Goal: Check status: Check status

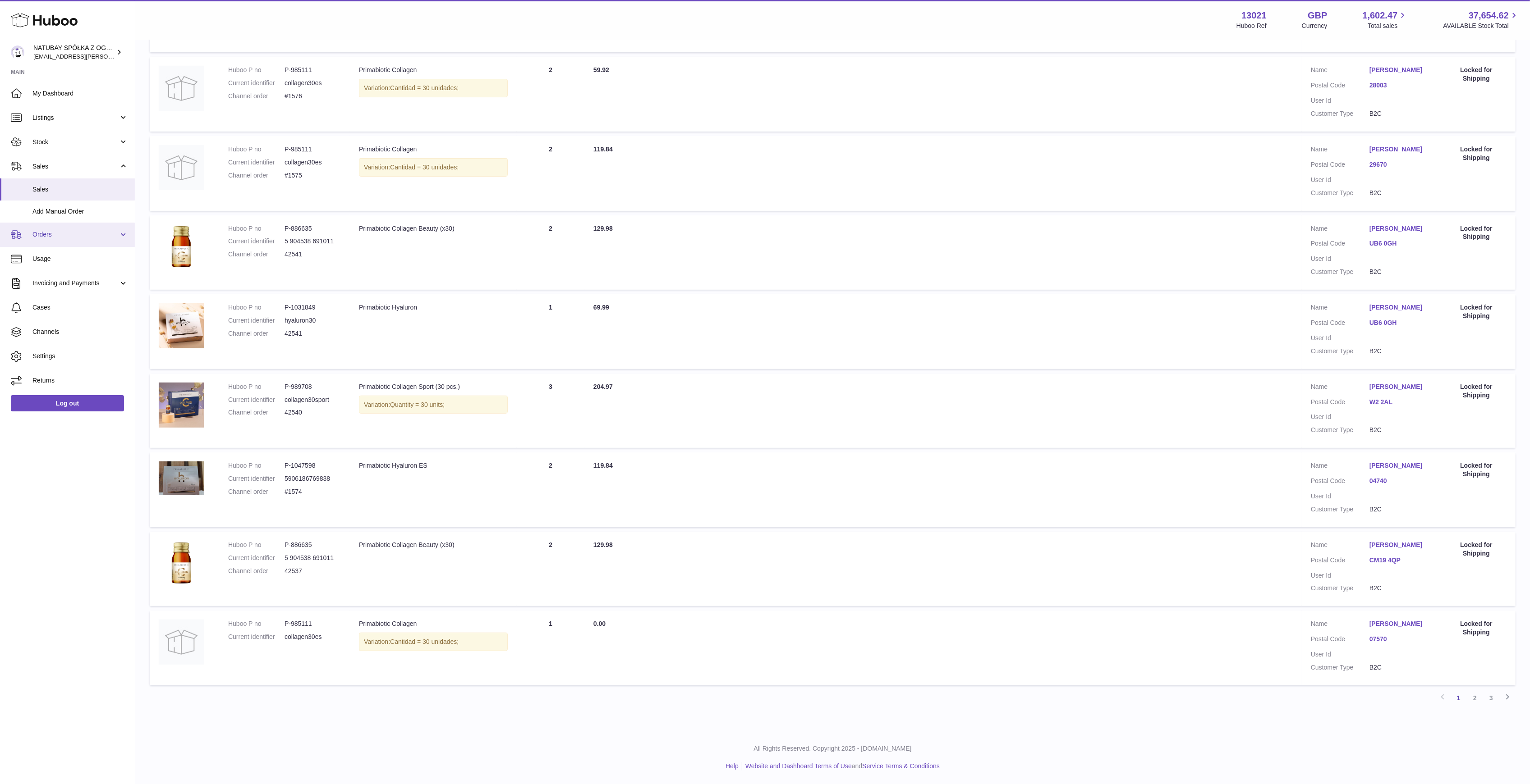
click at [69, 234] on span "Orders" at bounding box center [75, 235] width 86 height 8
click at [53, 190] on span "Sales" at bounding box center [80, 189] width 96 height 8
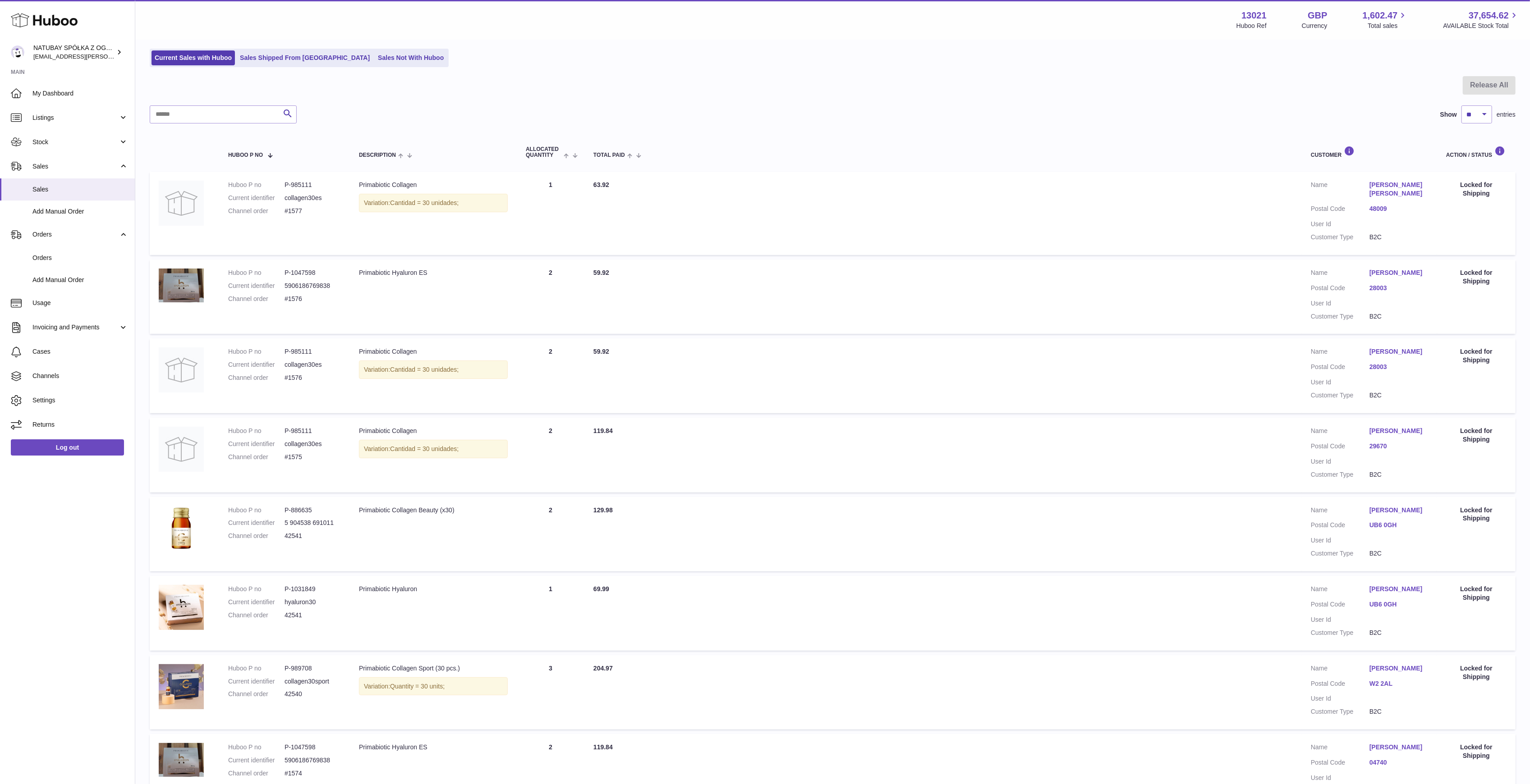
scroll to position [41, 0]
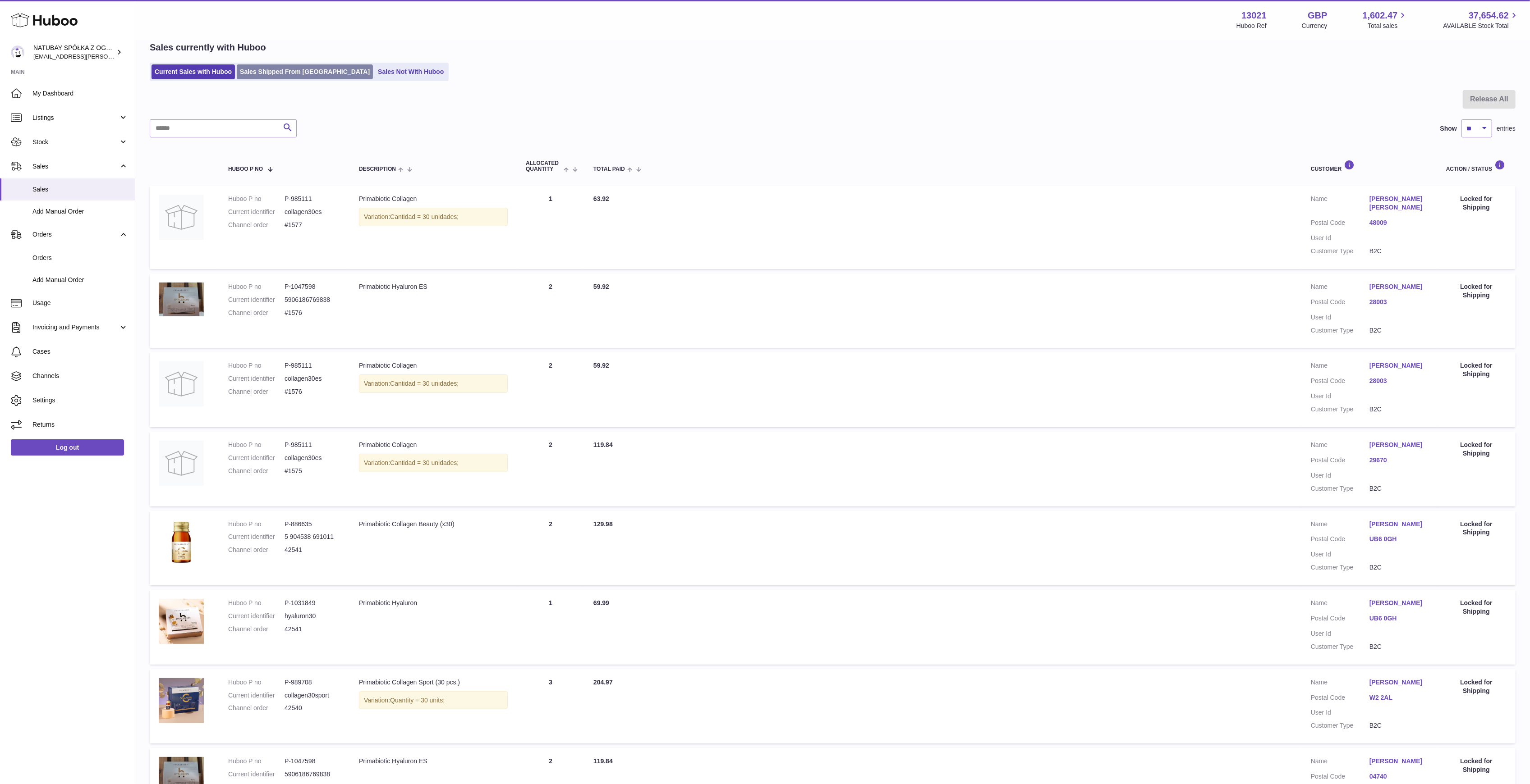
click at [292, 75] on link "Sales Shipped From [GEOGRAPHIC_DATA]" at bounding box center [305, 72] width 136 height 15
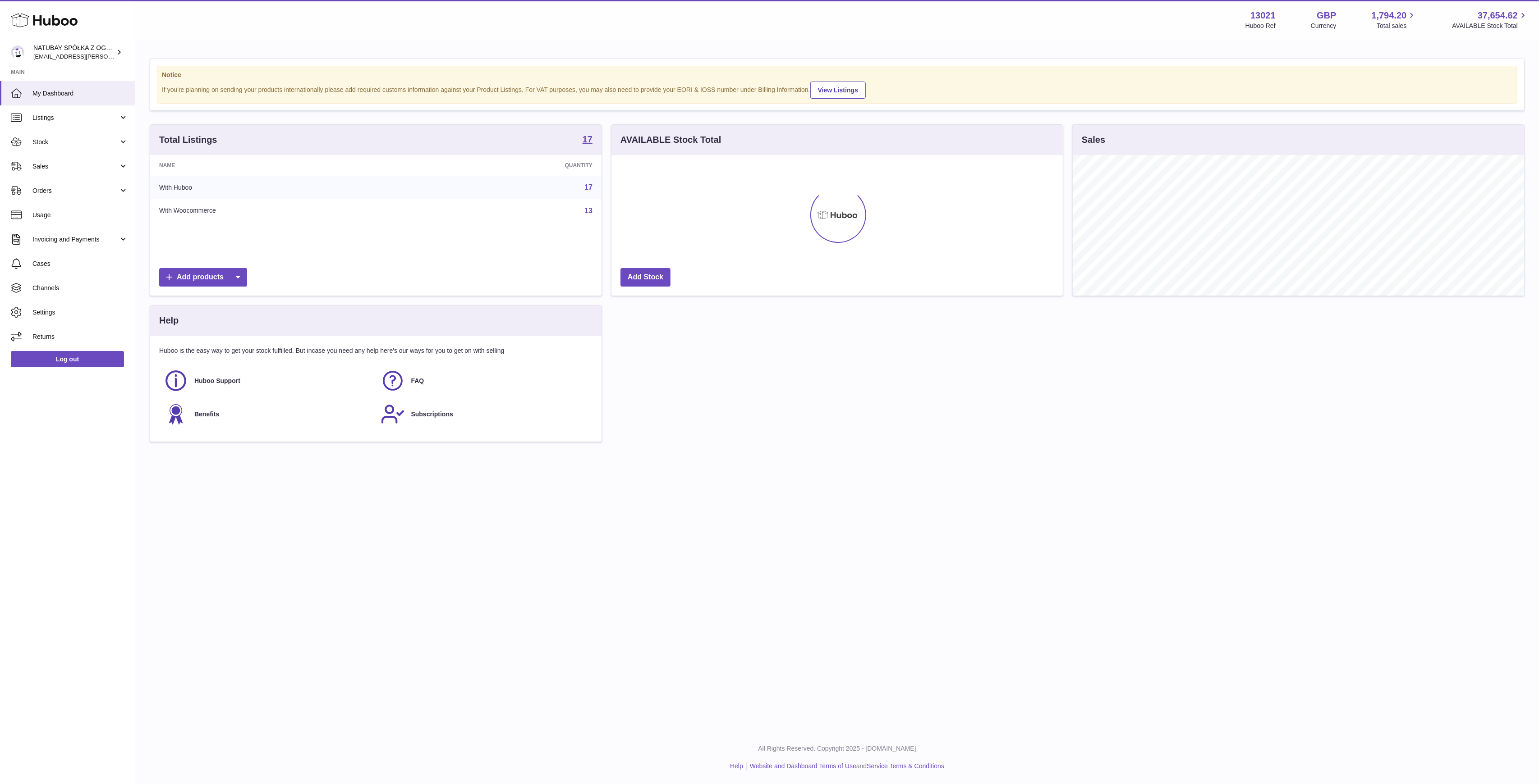
scroll to position [140, 452]
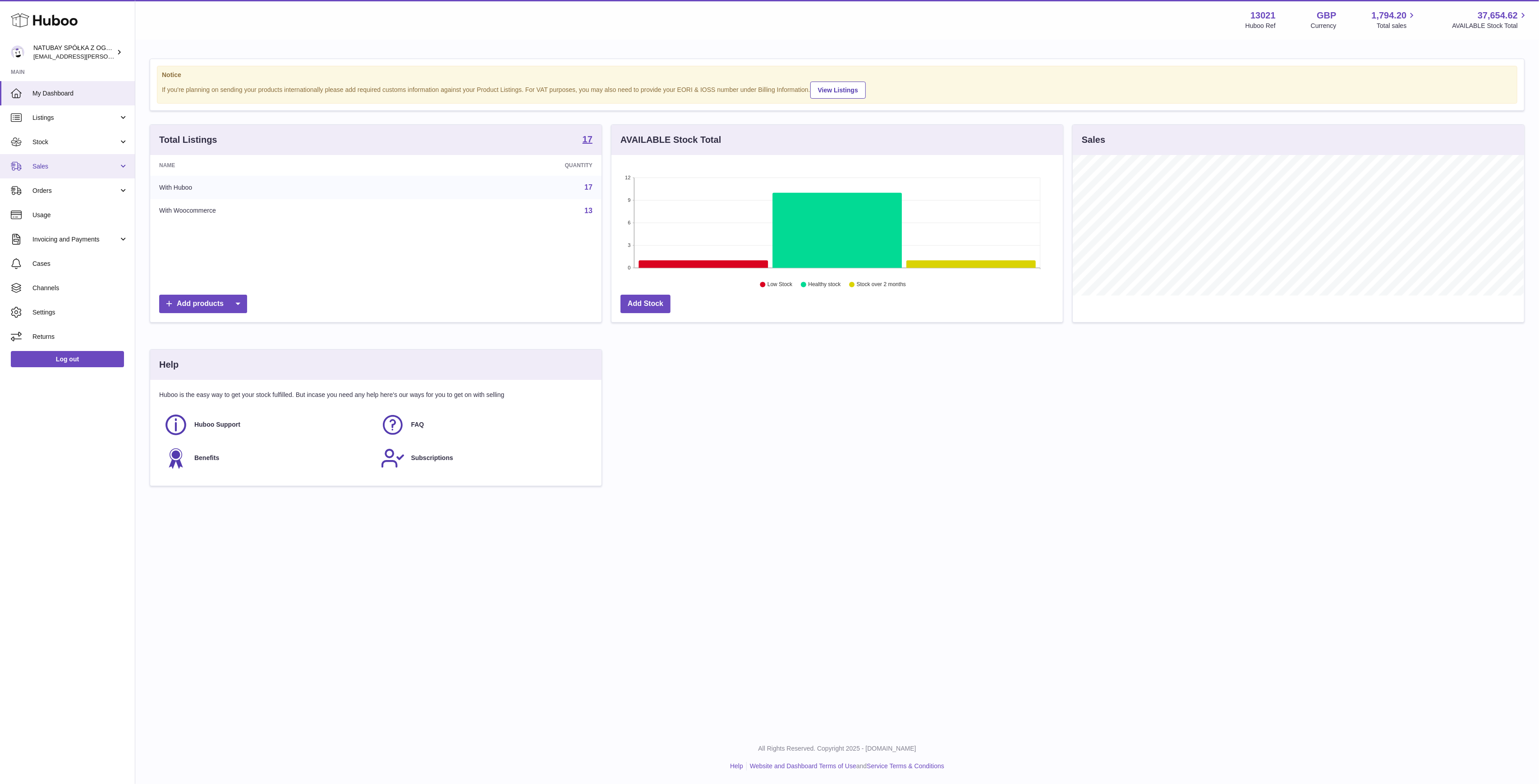
click at [117, 172] on link "Sales" at bounding box center [68, 166] width 135 height 24
click at [92, 194] on link "Sales" at bounding box center [68, 189] width 135 height 22
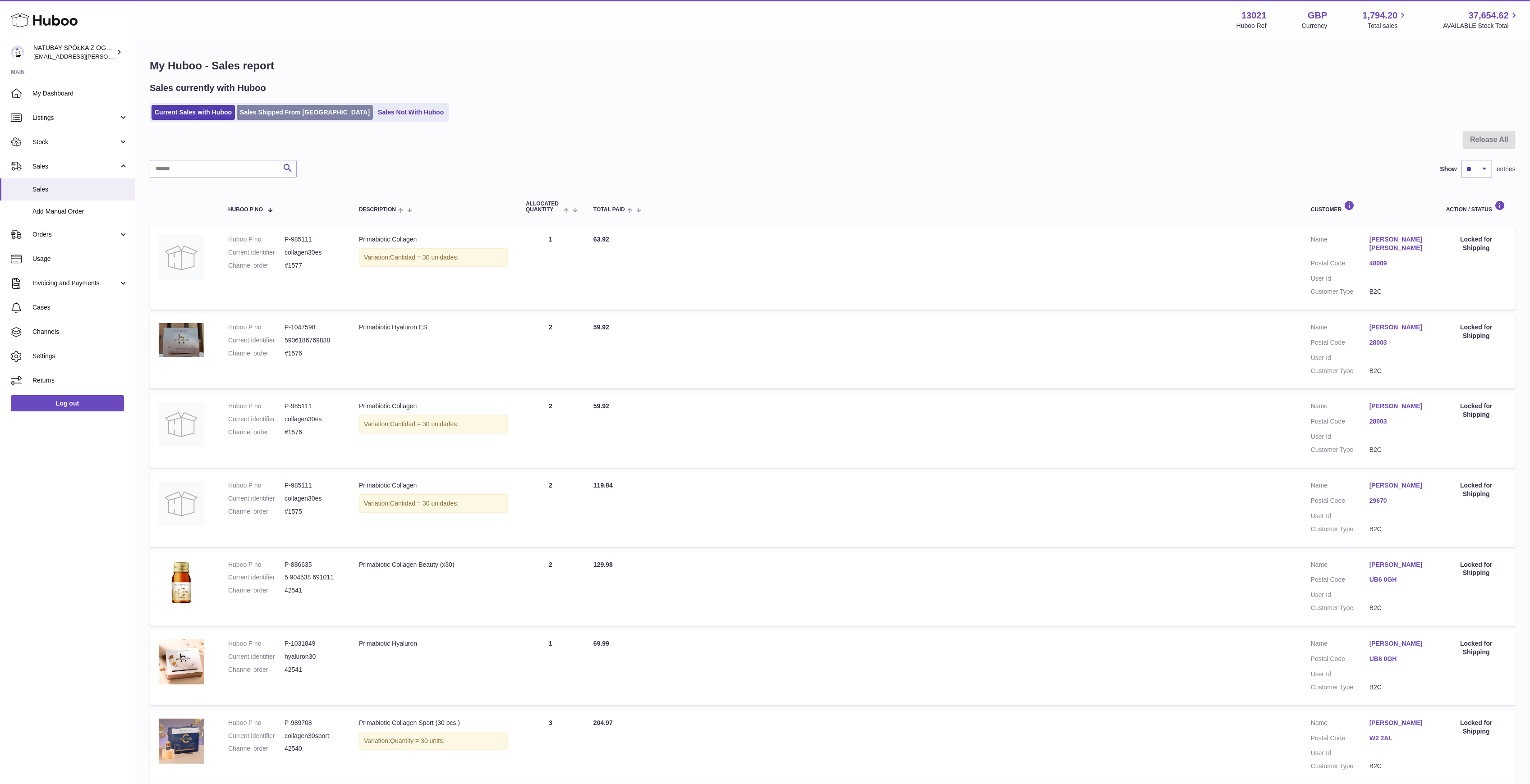
click at [296, 114] on link "Sales Shipped From [GEOGRAPHIC_DATA]" at bounding box center [305, 112] width 136 height 15
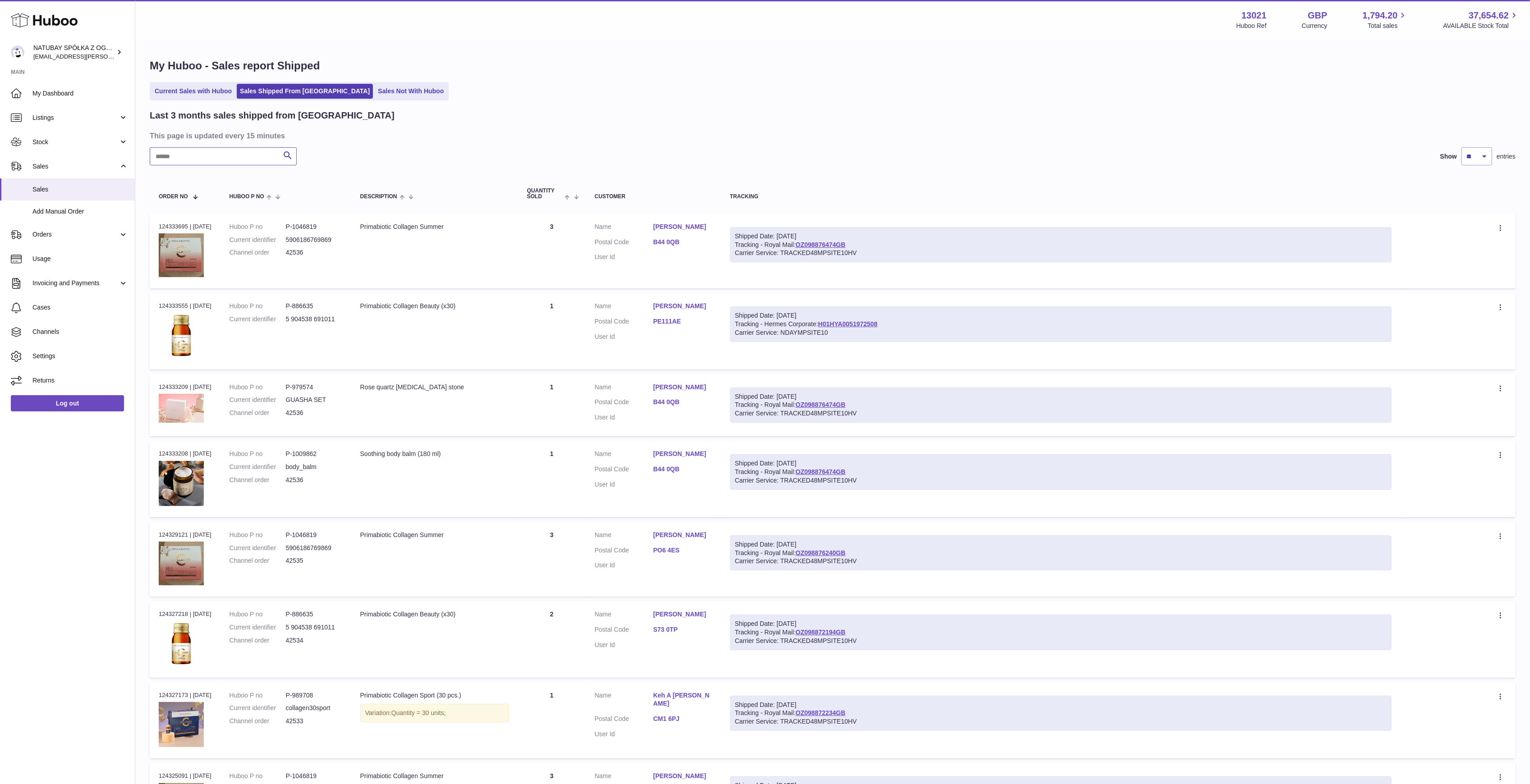
click at [258, 148] on input "text" at bounding box center [223, 156] width 147 height 18
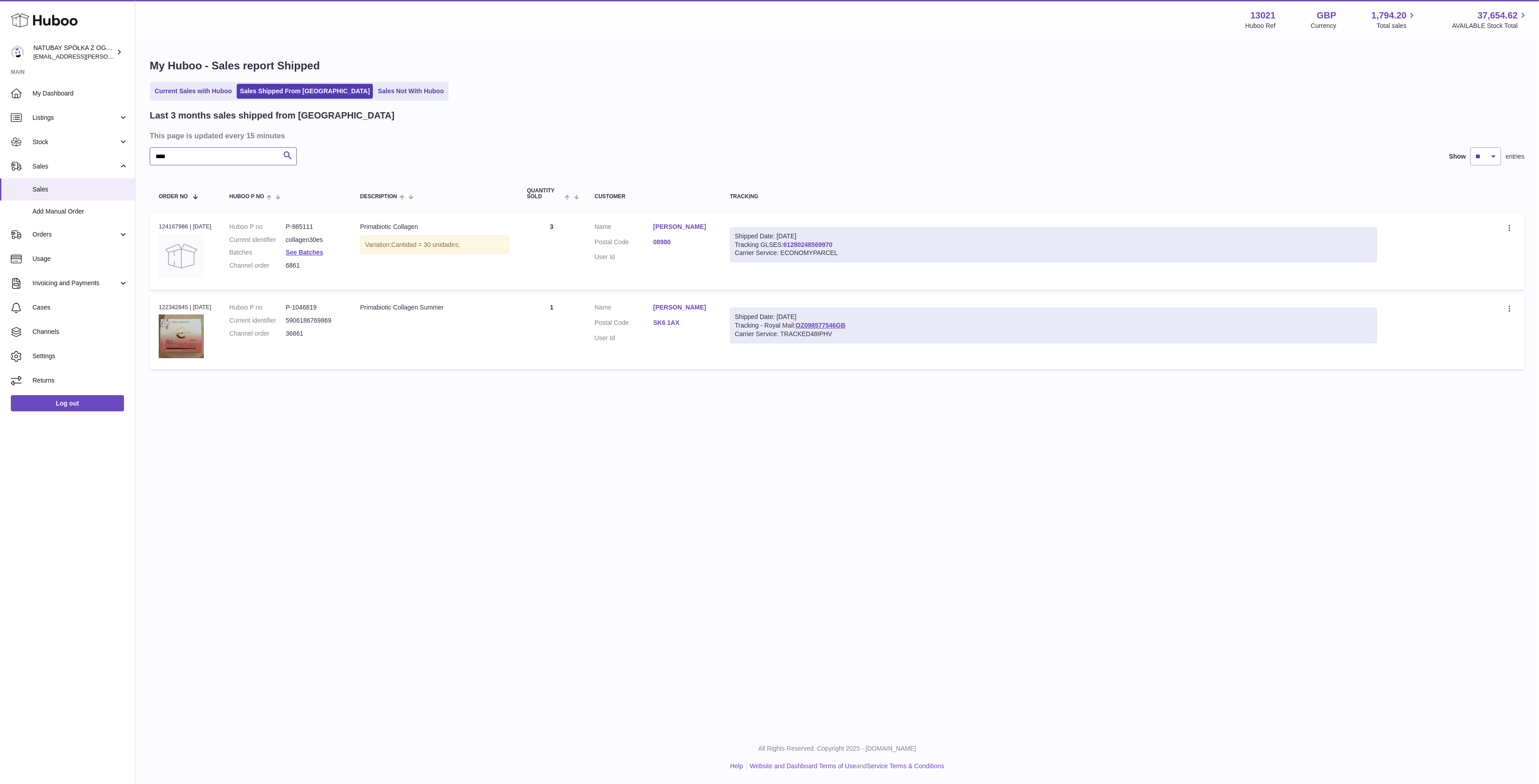
type input "****"
click at [803, 244] on link "61280248569970" at bounding box center [808, 245] width 49 height 7
click at [807, 245] on link "61280248569970" at bounding box center [808, 245] width 49 height 7
click at [74, 237] on span "Orders" at bounding box center [75, 235] width 86 height 8
click at [66, 188] on span "Sales" at bounding box center [80, 189] width 96 height 8
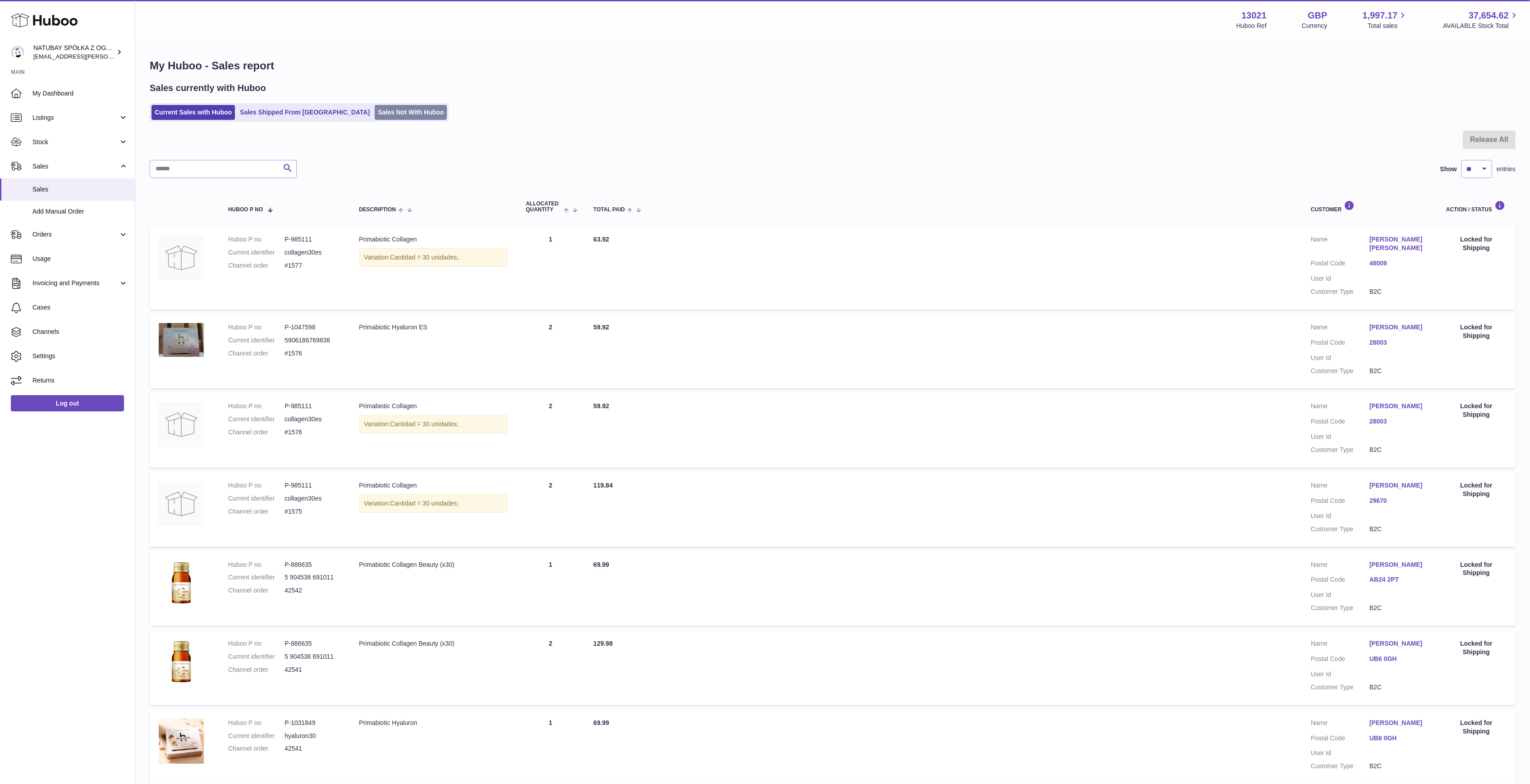
click at [375, 112] on link "Sales Not With Huboo" at bounding box center [410, 112] width 72 height 15
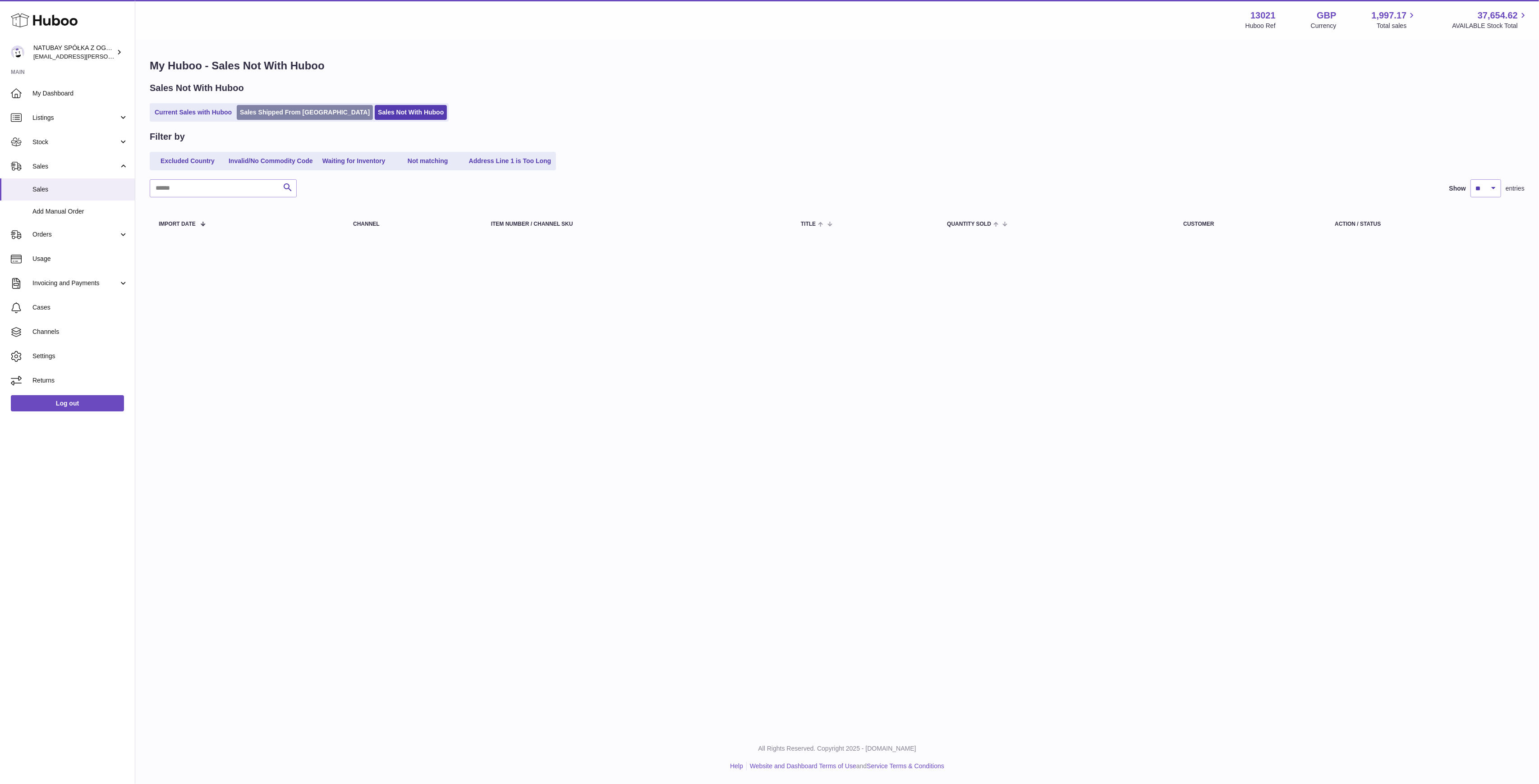
click at [289, 118] on link "Sales Shipped From [GEOGRAPHIC_DATA]" at bounding box center [305, 112] width 136 height 15
